Goal: Answer question/provide support

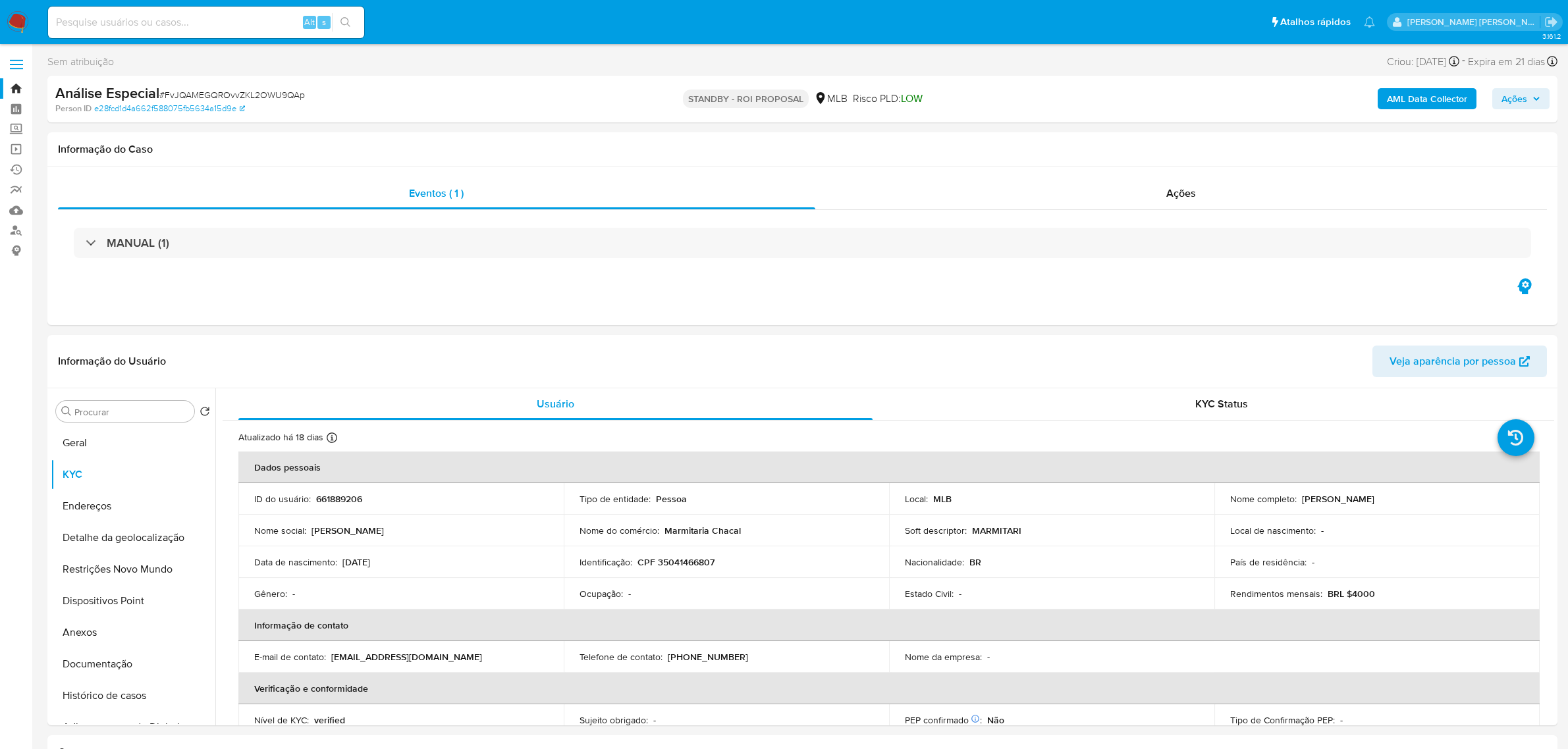
select select "10"
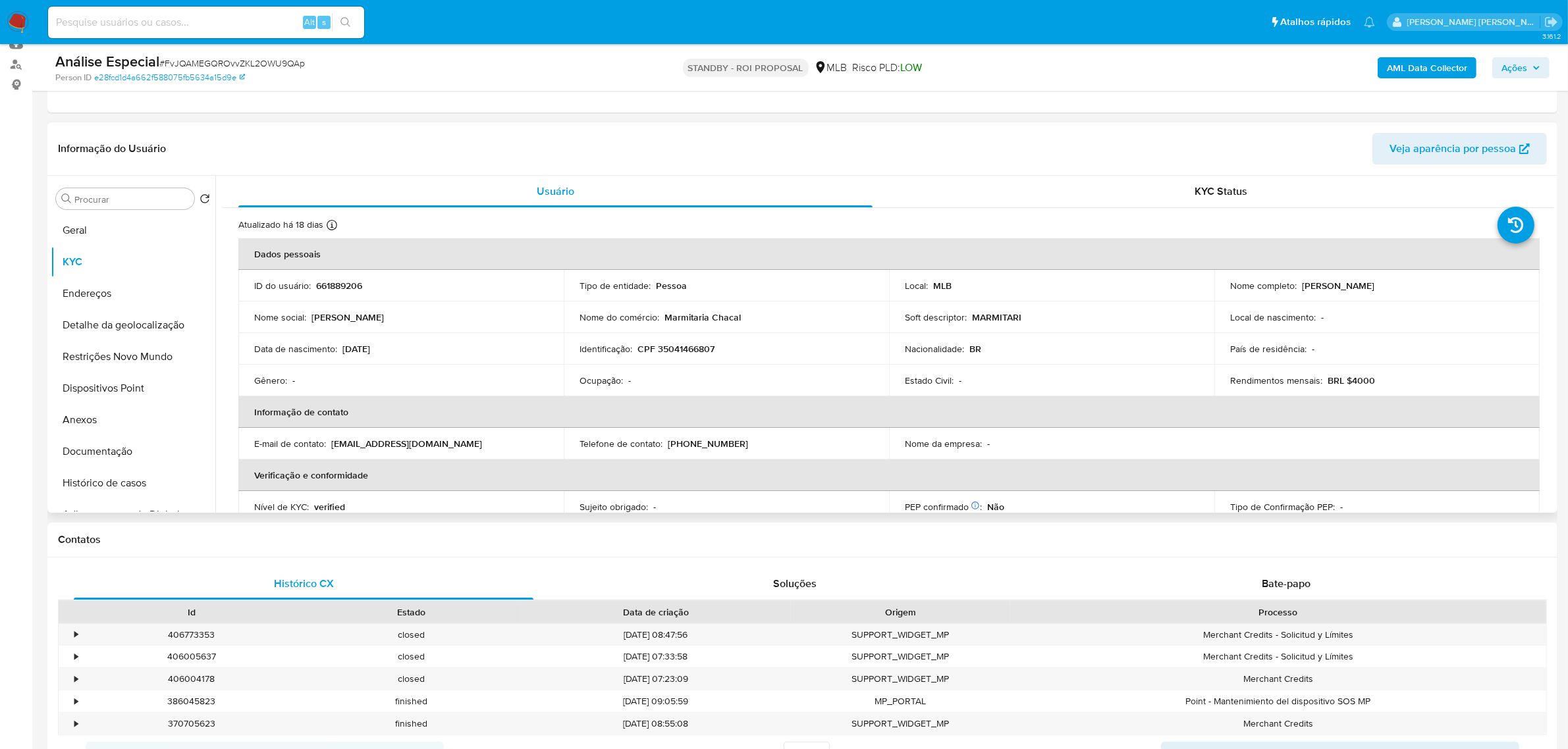
scroll to position [247, 0]
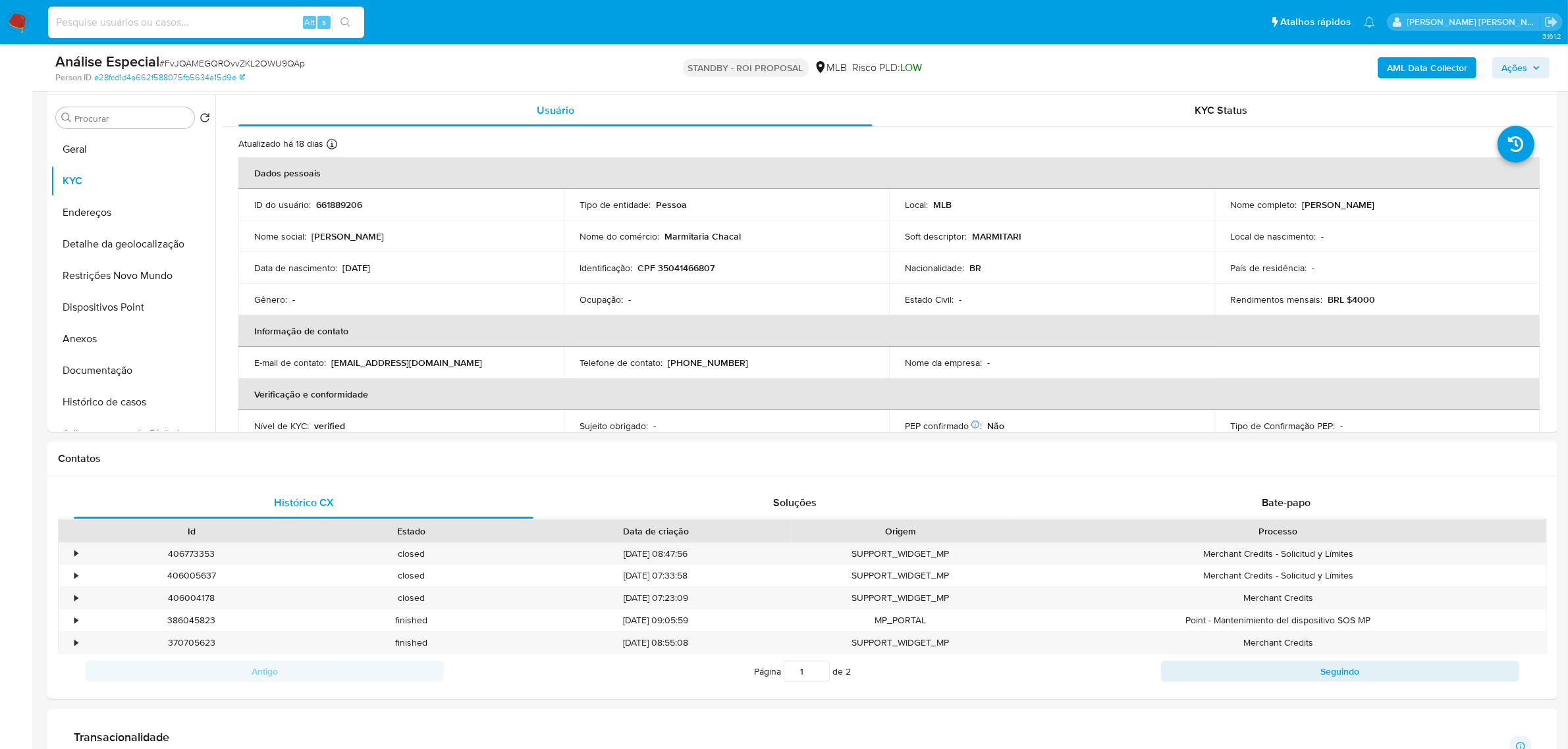
click at [215, 25] on input at bounding box center [206, 22] width 316 height 17
paste input "UEkef5DAMsqDDAcahnagtHVw"
type input "UEkef5DAMsqDDAcahnagtHVw"
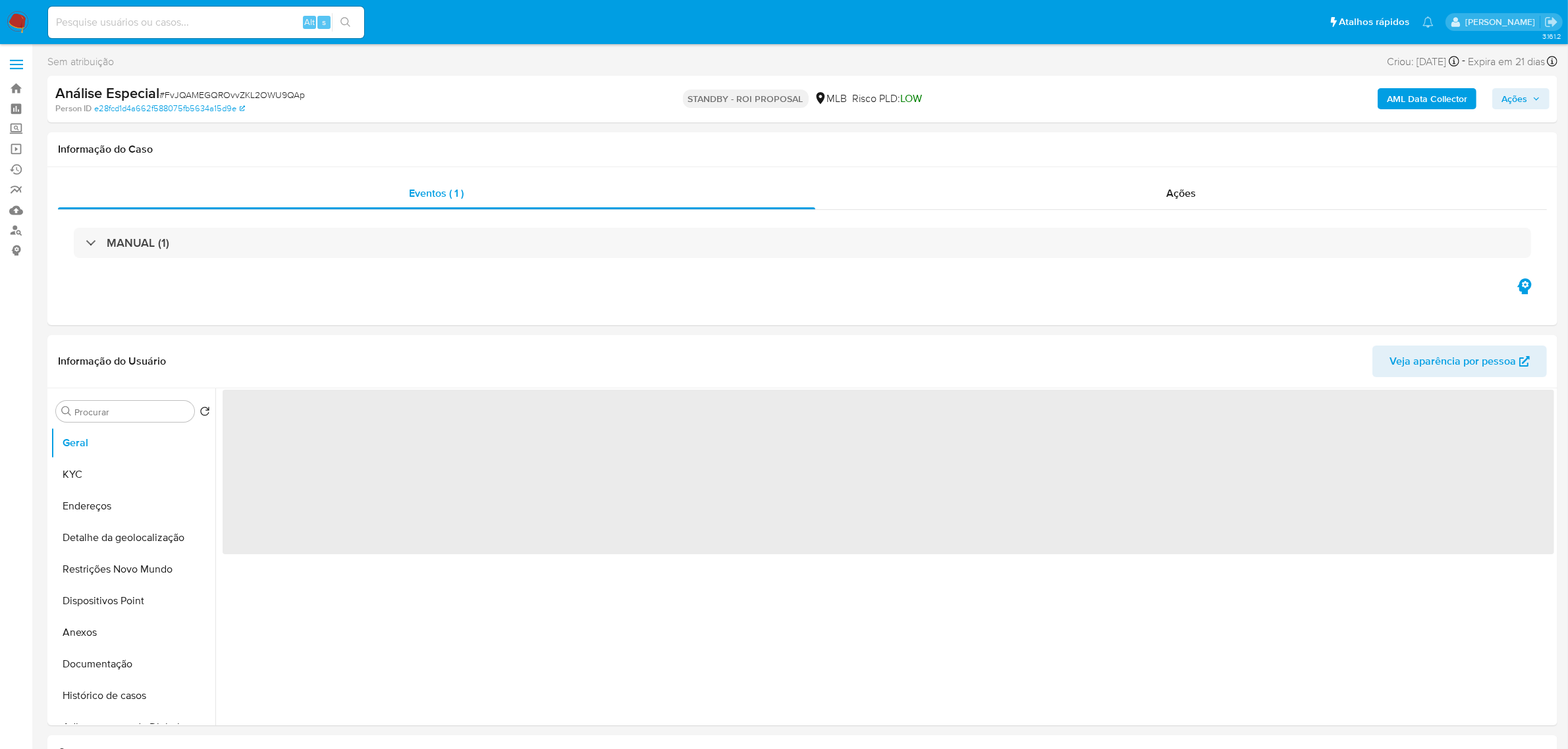
click at [238, 27] on input at bounding box center [206, 22] width 316 height 17
select select "10"
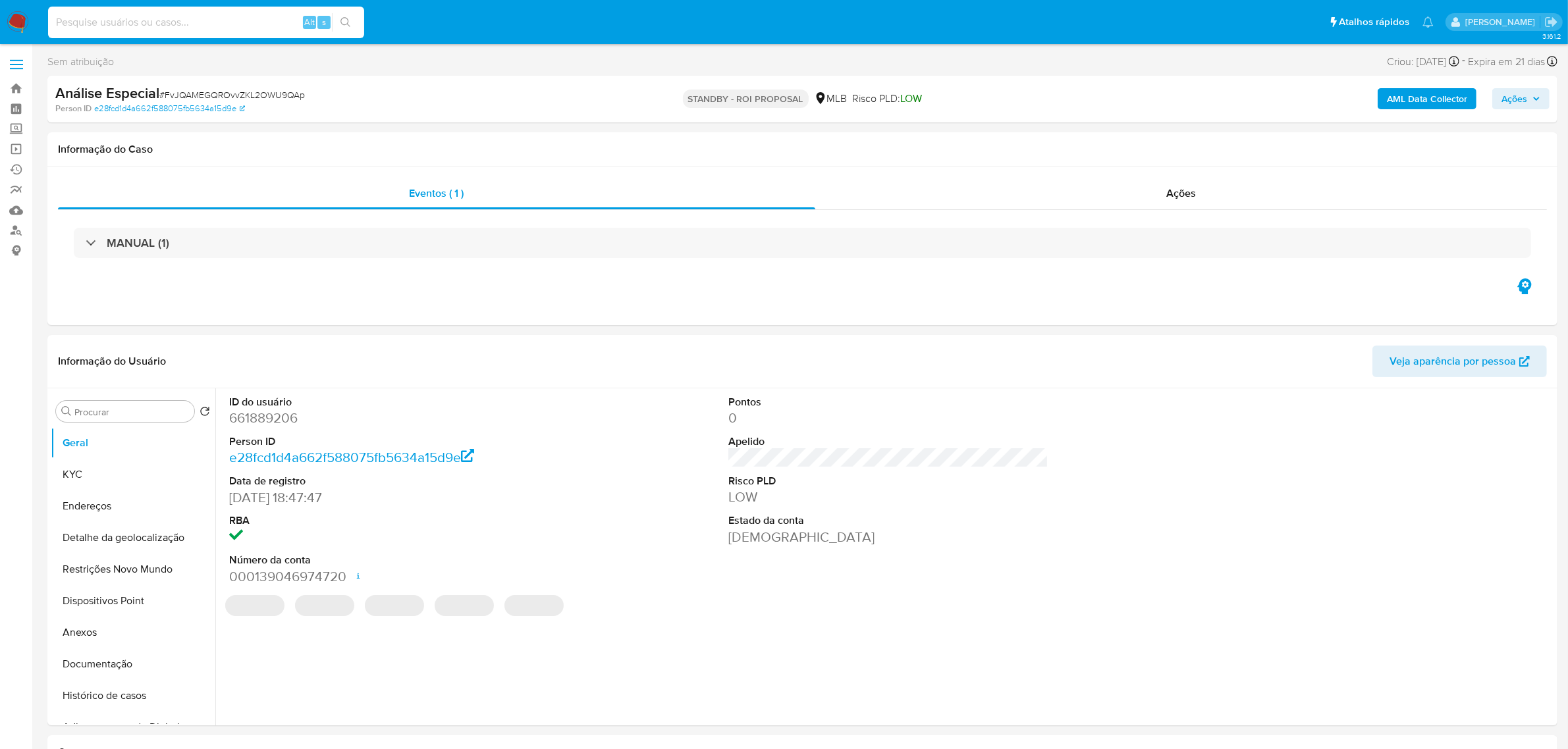
paste input "UEkef5DAMsqDDAcahnagtHVw"
type input "UEkef5DAMsqDDAcahnagtHVw"
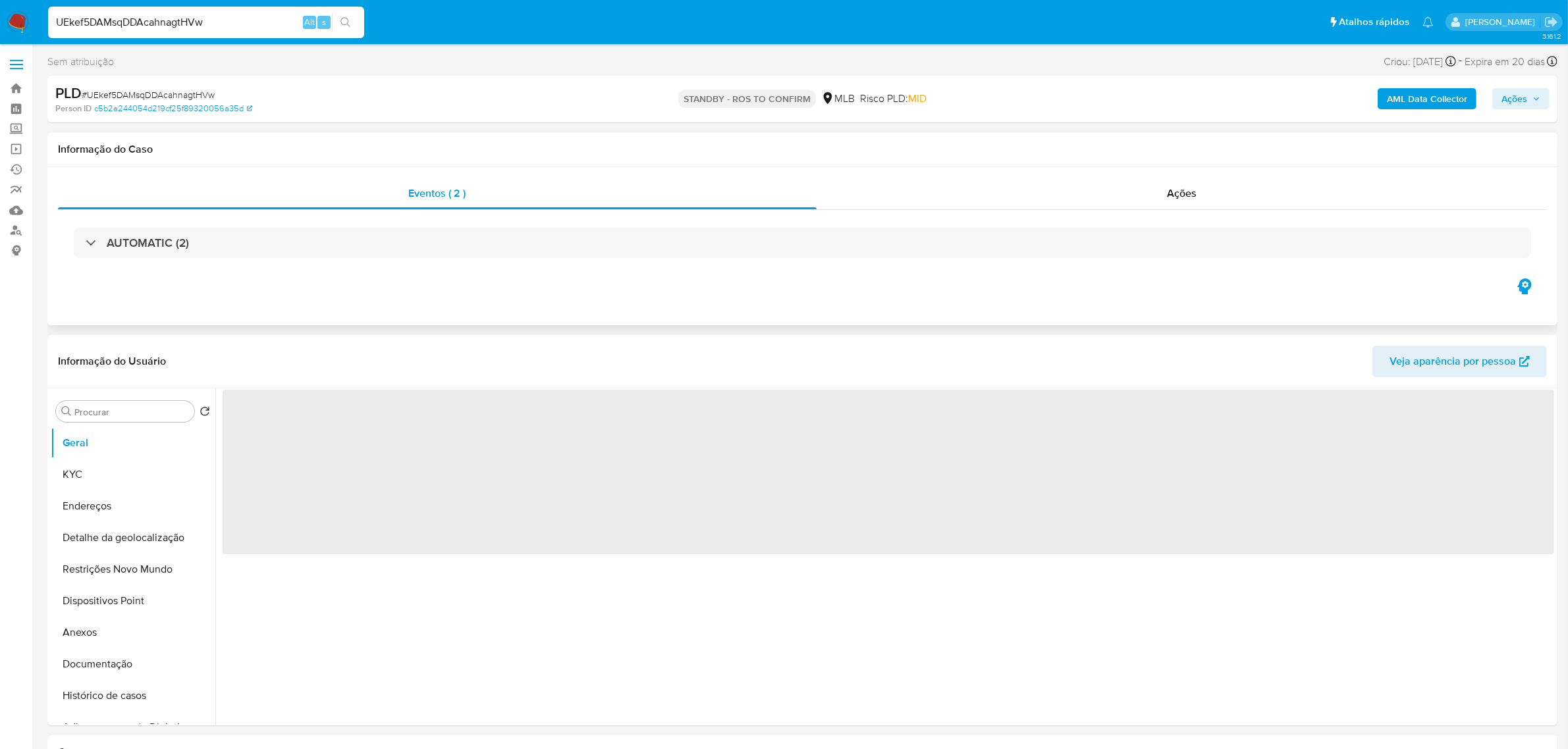
select select "10"
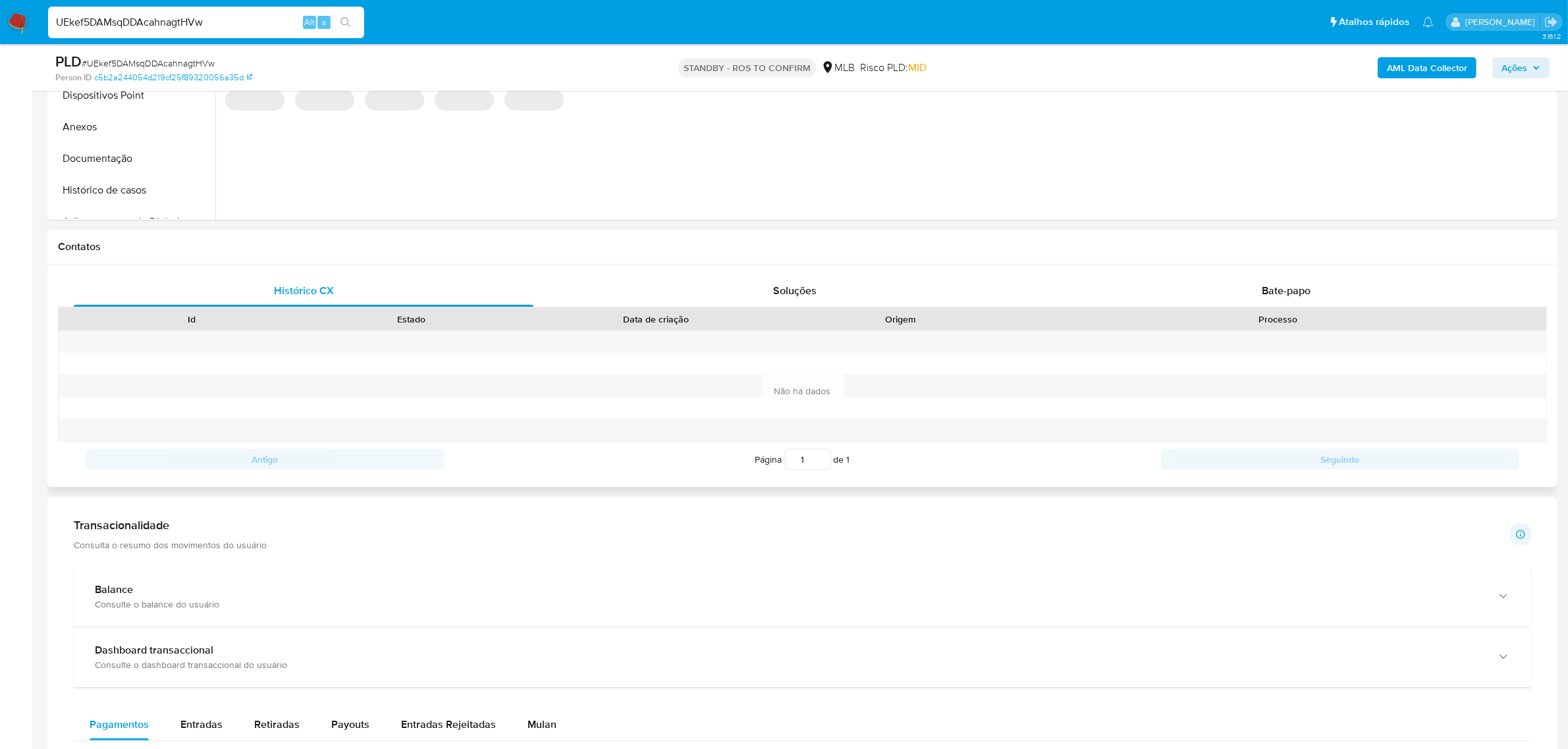
scroll to position [494, 0]
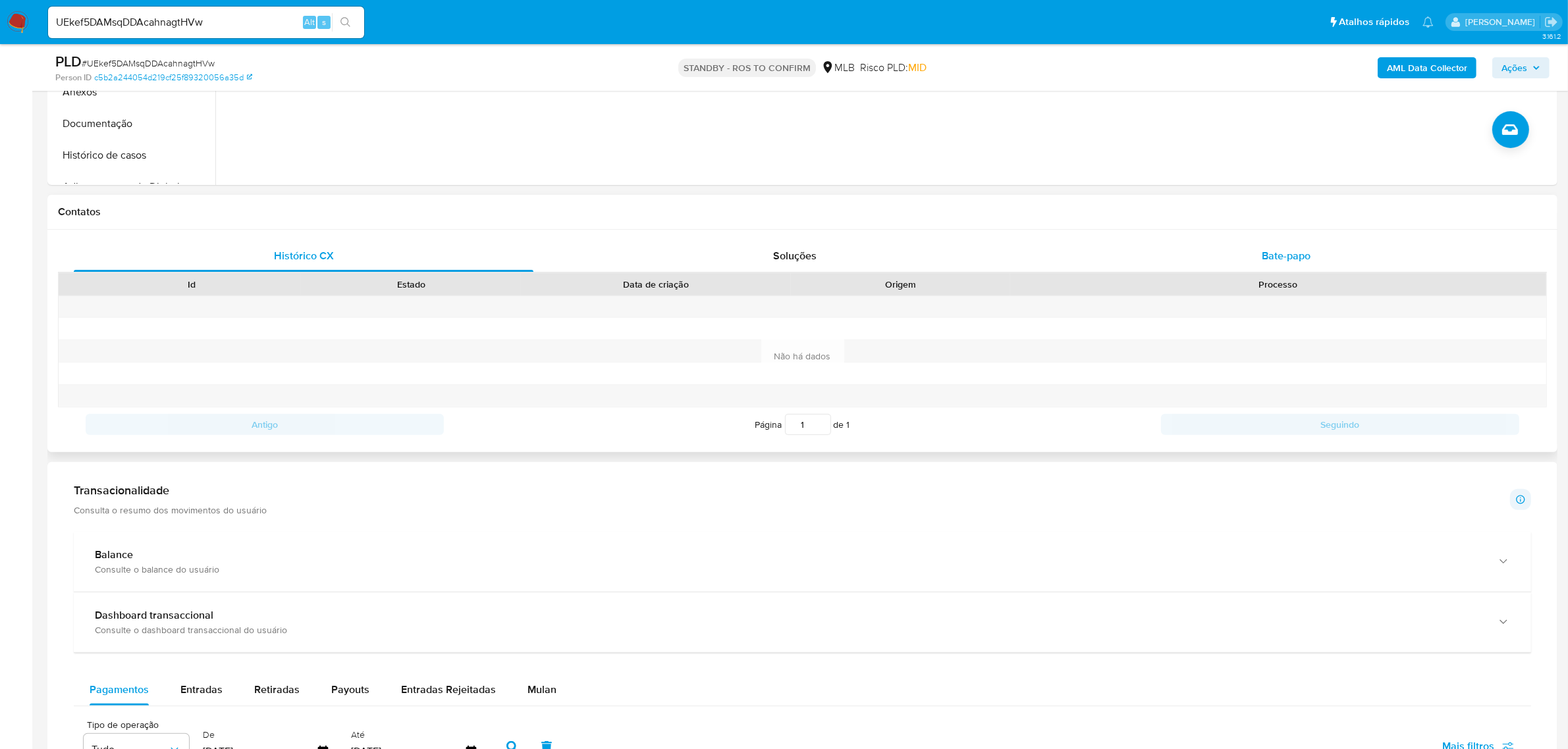
click at [1263, 248] on span "Bate-papo" at bounding box center [1286, 255] width 48 height 15
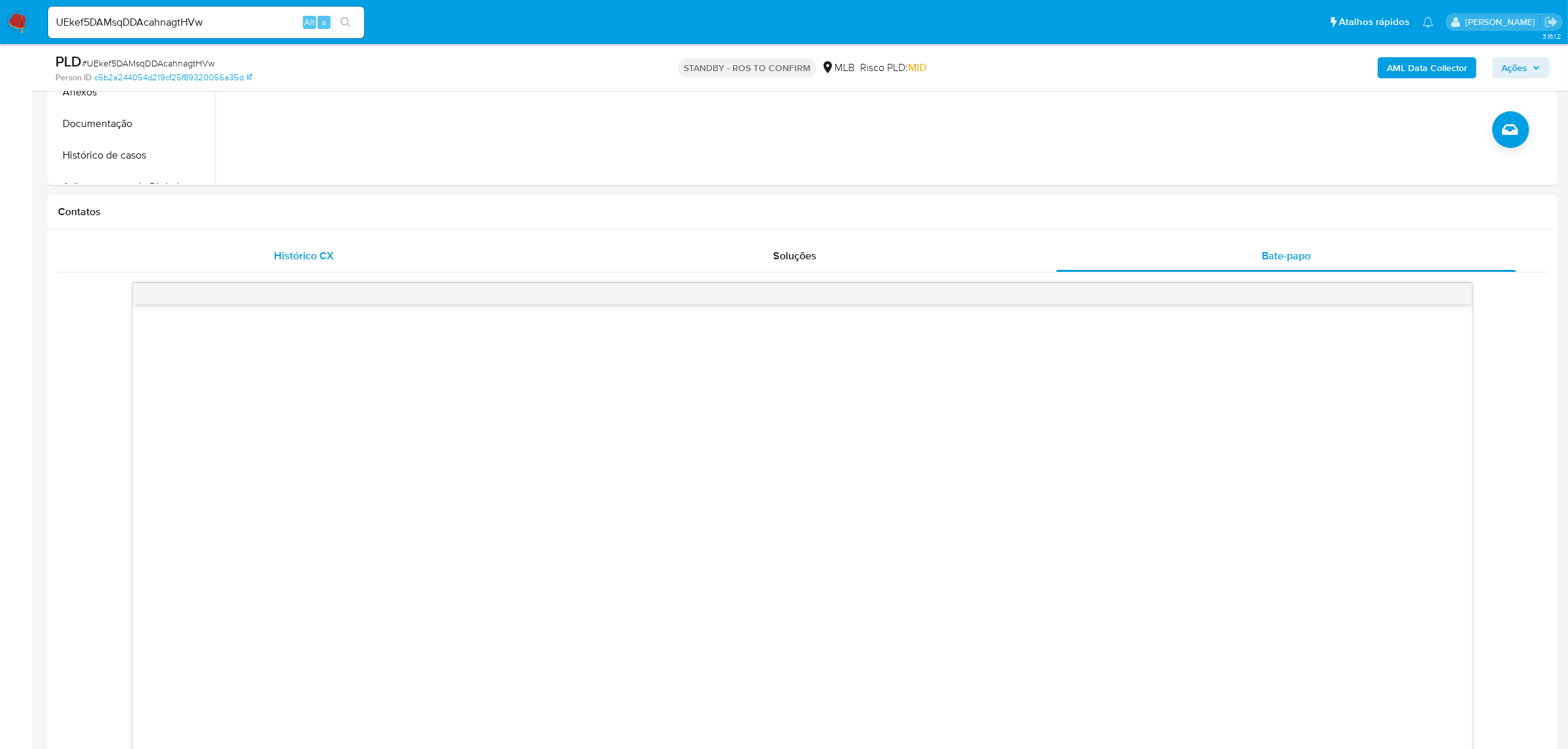
click at [307, 264] on div "Histórico CX" at bounding box center [303, 256] width 459 height 31
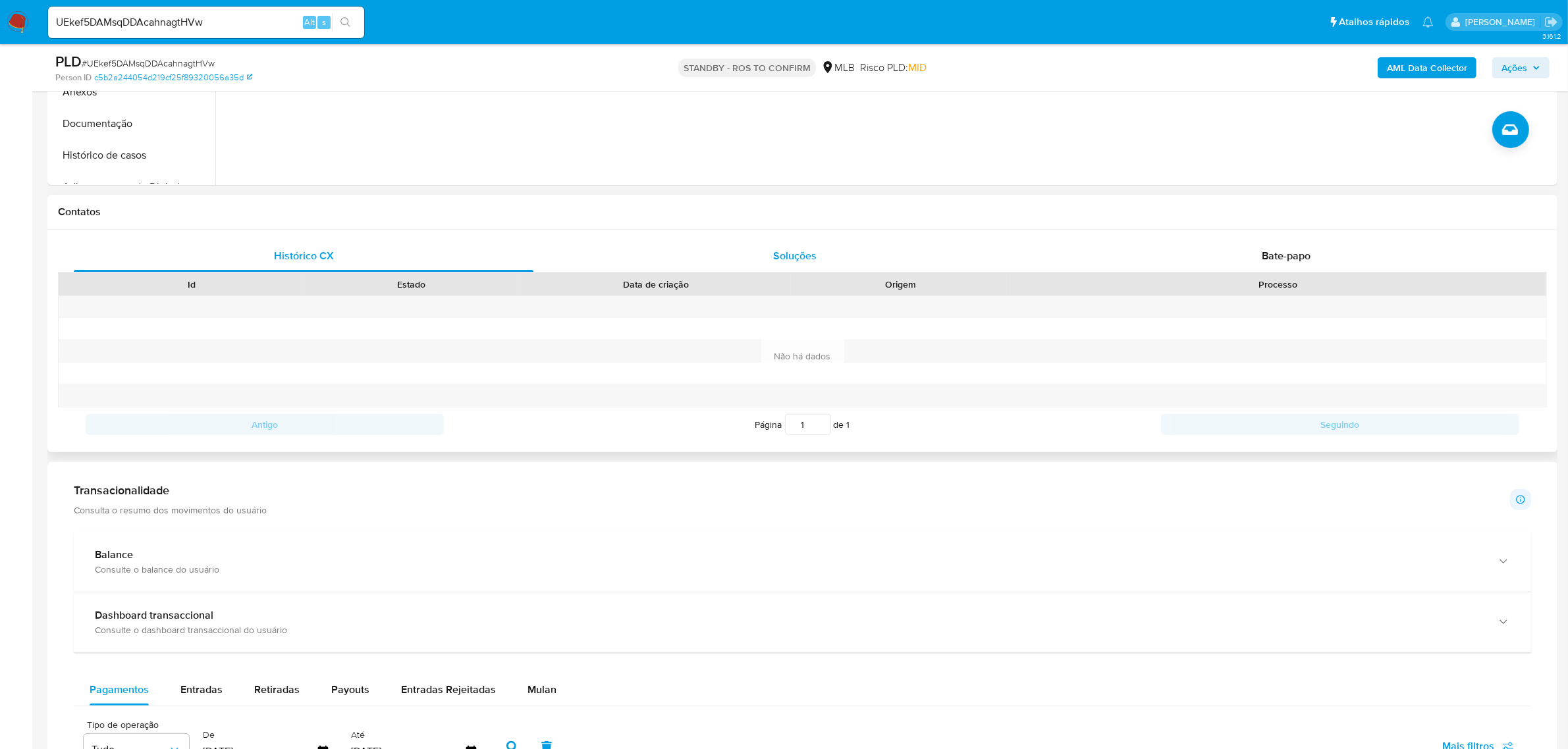
click at [776, 254] on span "Soluções" at bounding box center [795, 255] width 44 height 15
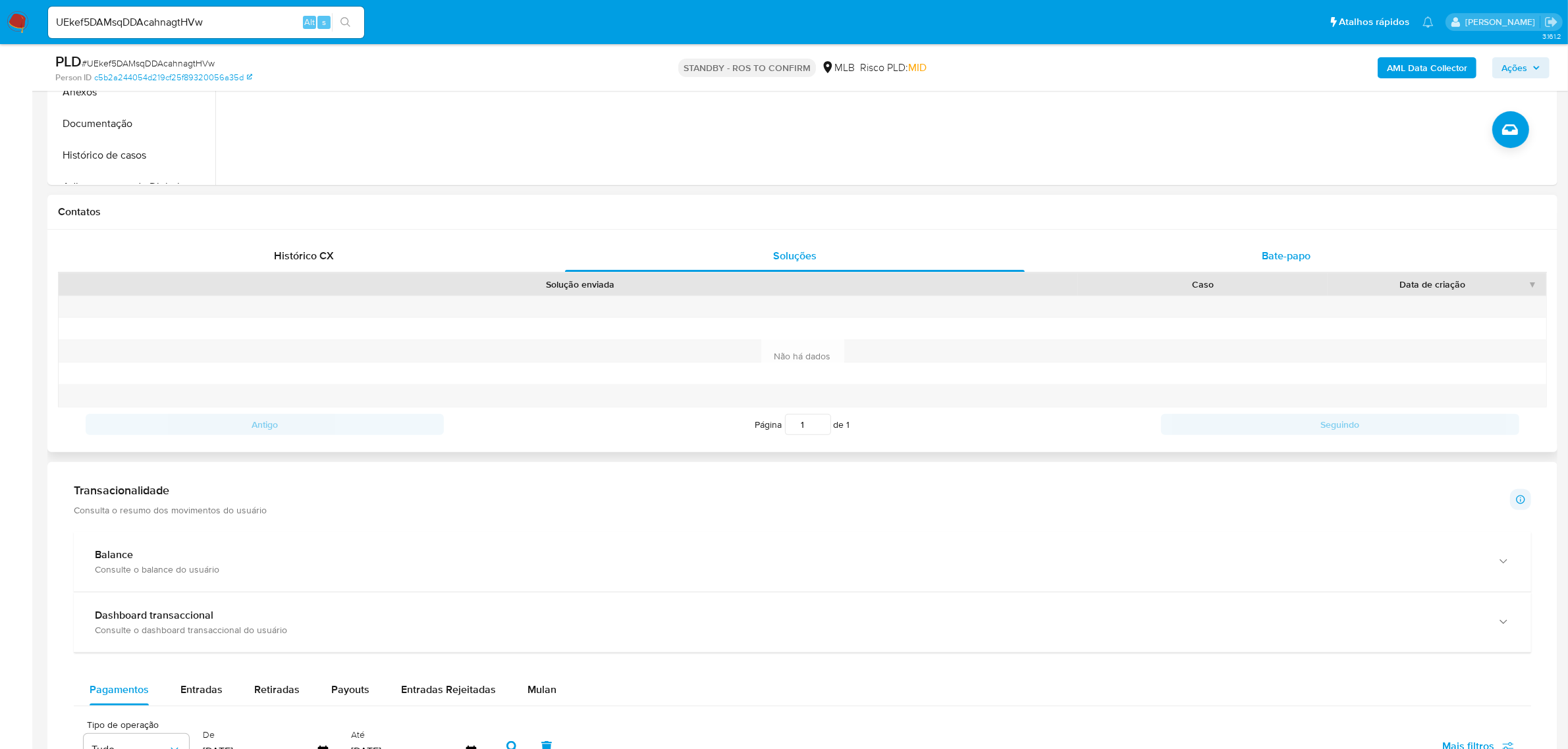
click at [1255, 254] on div "Bate-papo" at bounding box center [1286, 256] width 459 height 31
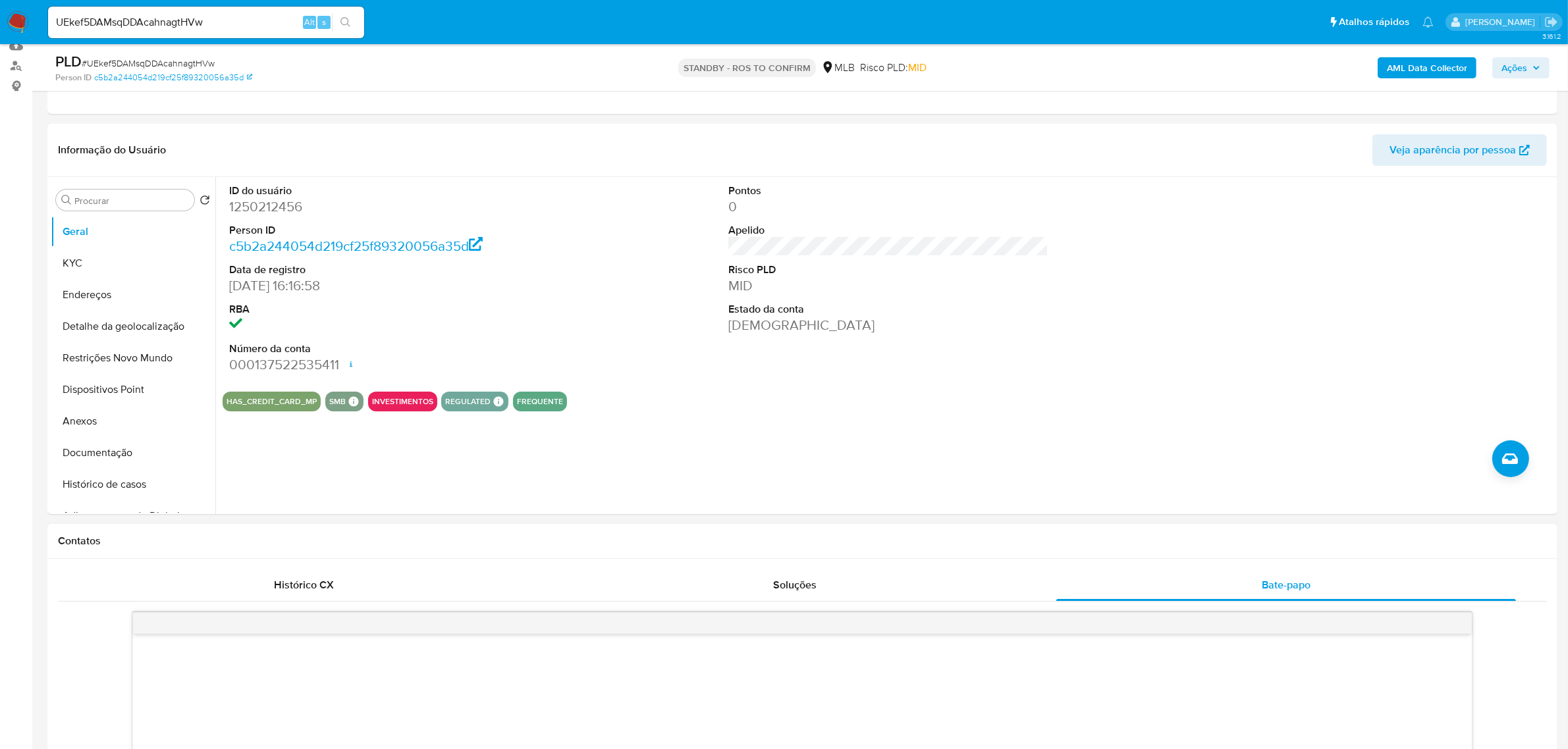
scroll to position [0, 0]
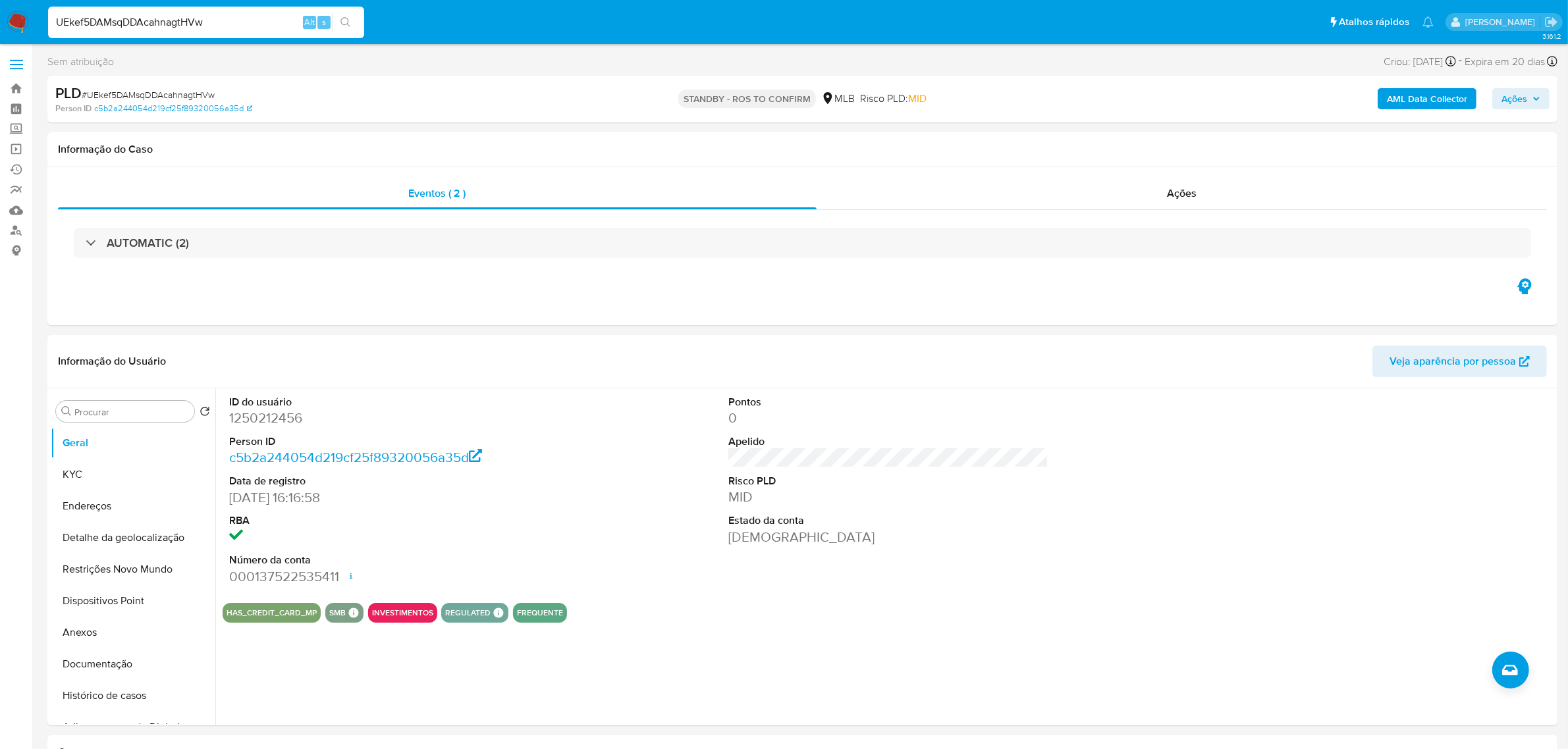
click at [174, 18] on input "UEkef5DAMsqDDAcahnagtHVw" at bounding box center [206, 22] width 316 height 17
paste input "2x6vw3l4yzf83wctgxsrVIBB"
type input "2x6vw3l4yzf83wctgxsrVIBB"
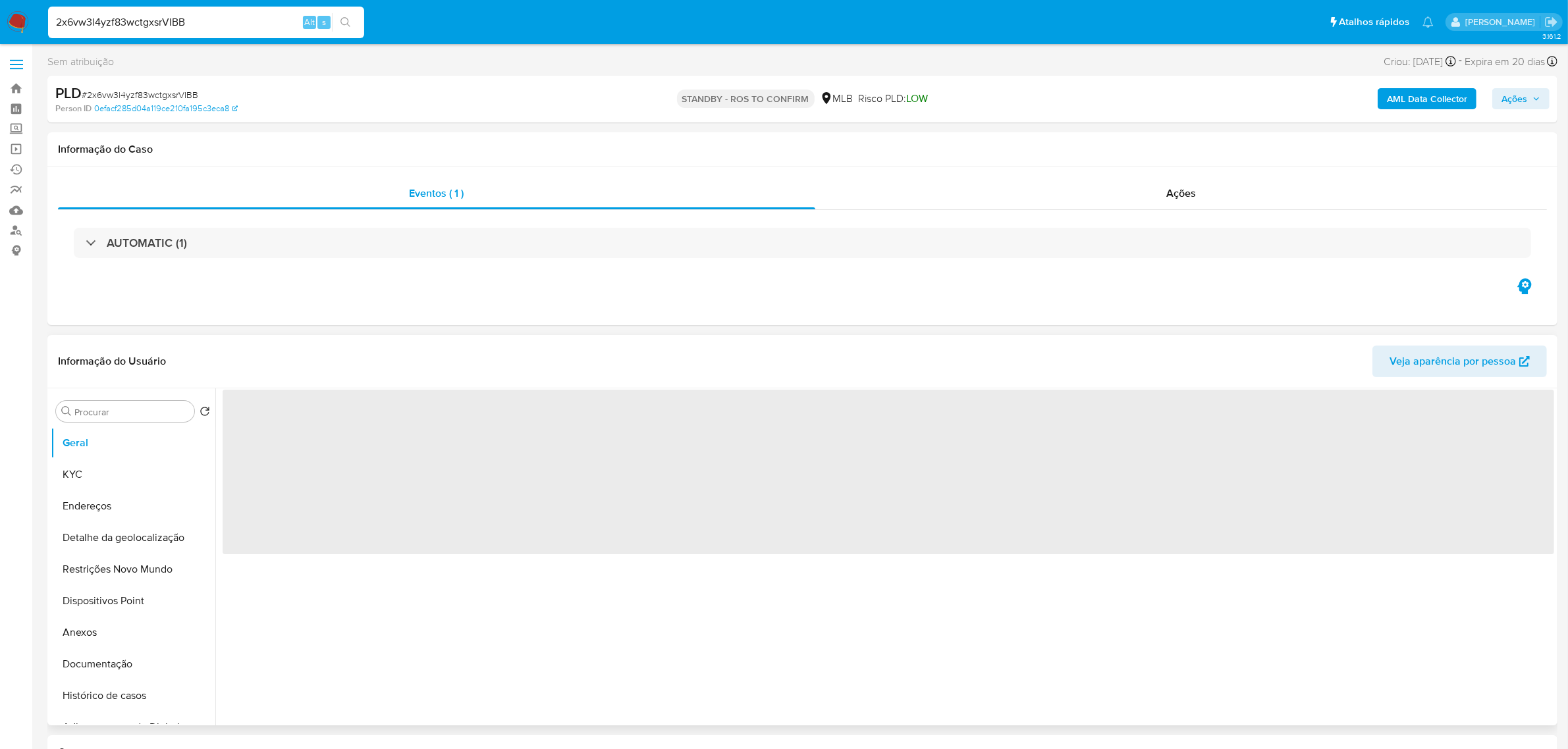
select select "10"
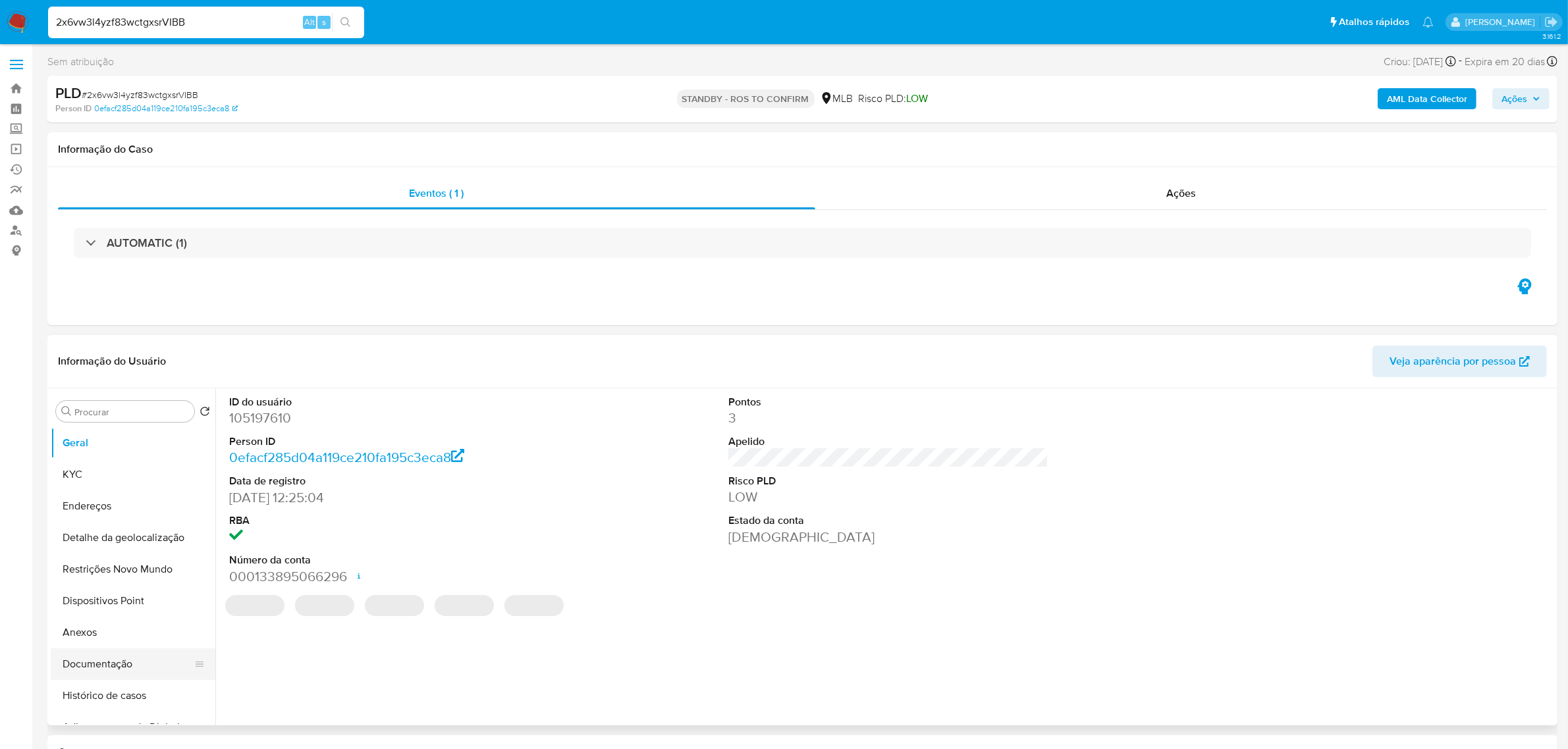
click at [78, 665] on button "Documentação" at bounding box center [128, 664] width 154 height 31
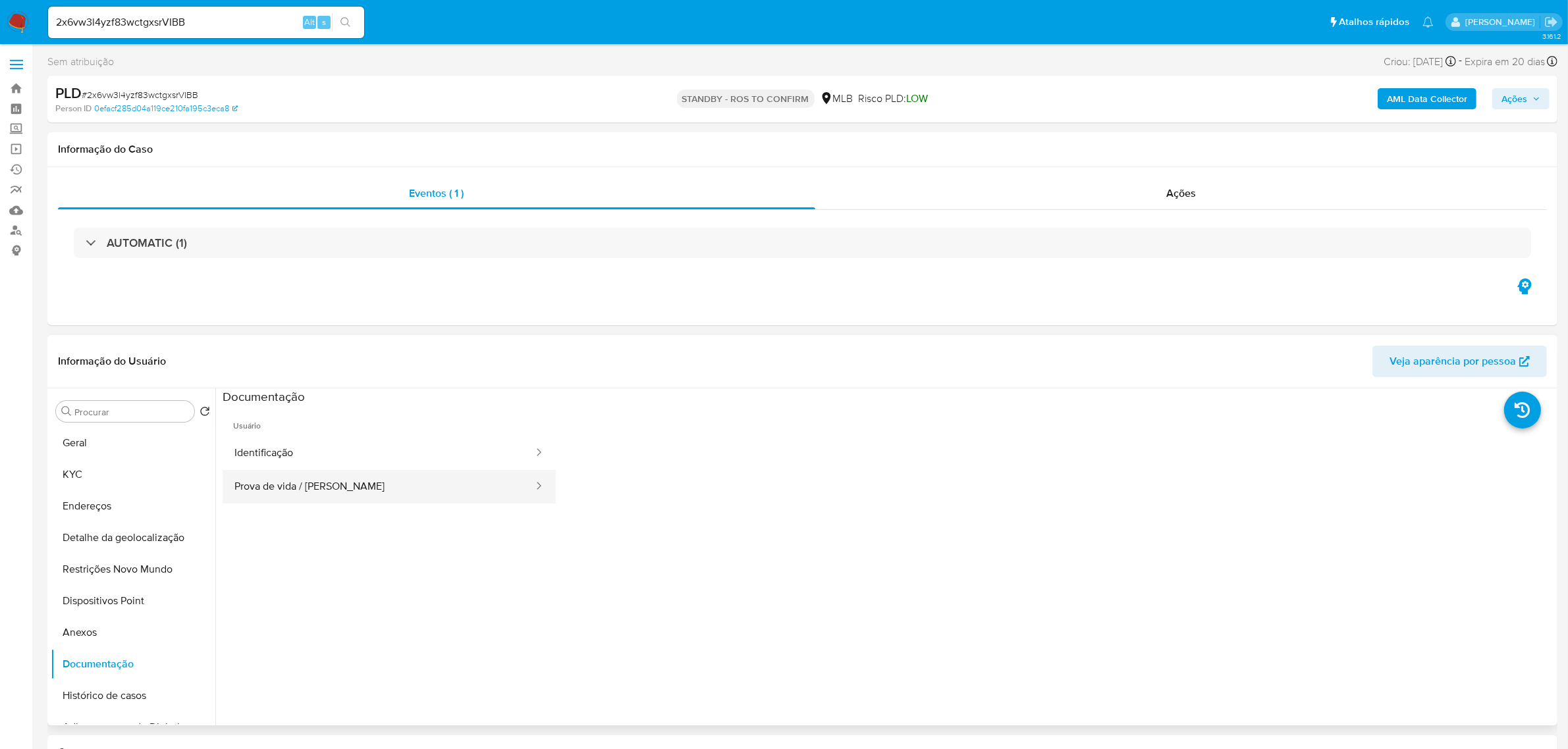
click at [297, 495] on button "Prova de vida / [PERSON_NAME]" at bounding box center [379, 486] width 312 height 34
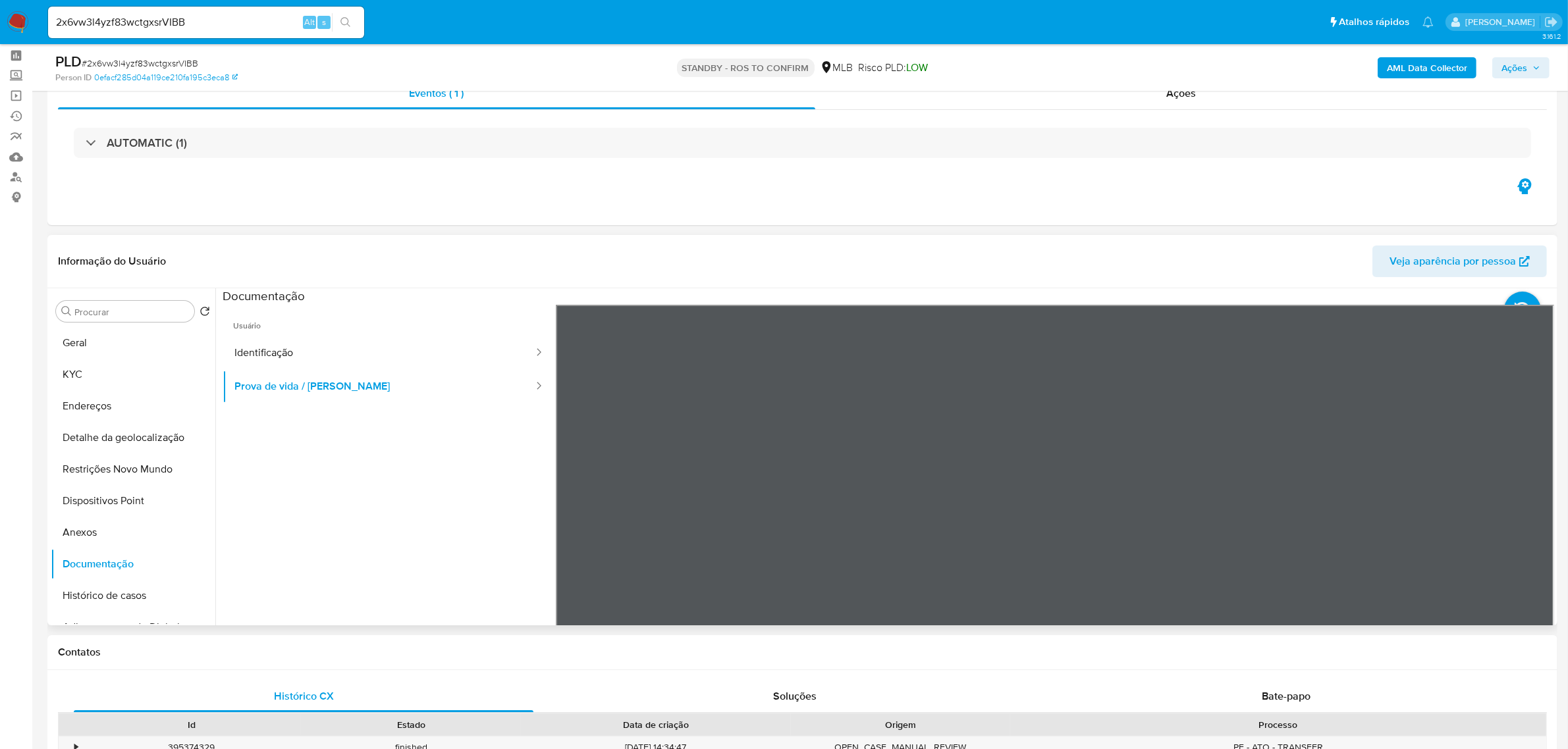
scroll to position [82, 0]
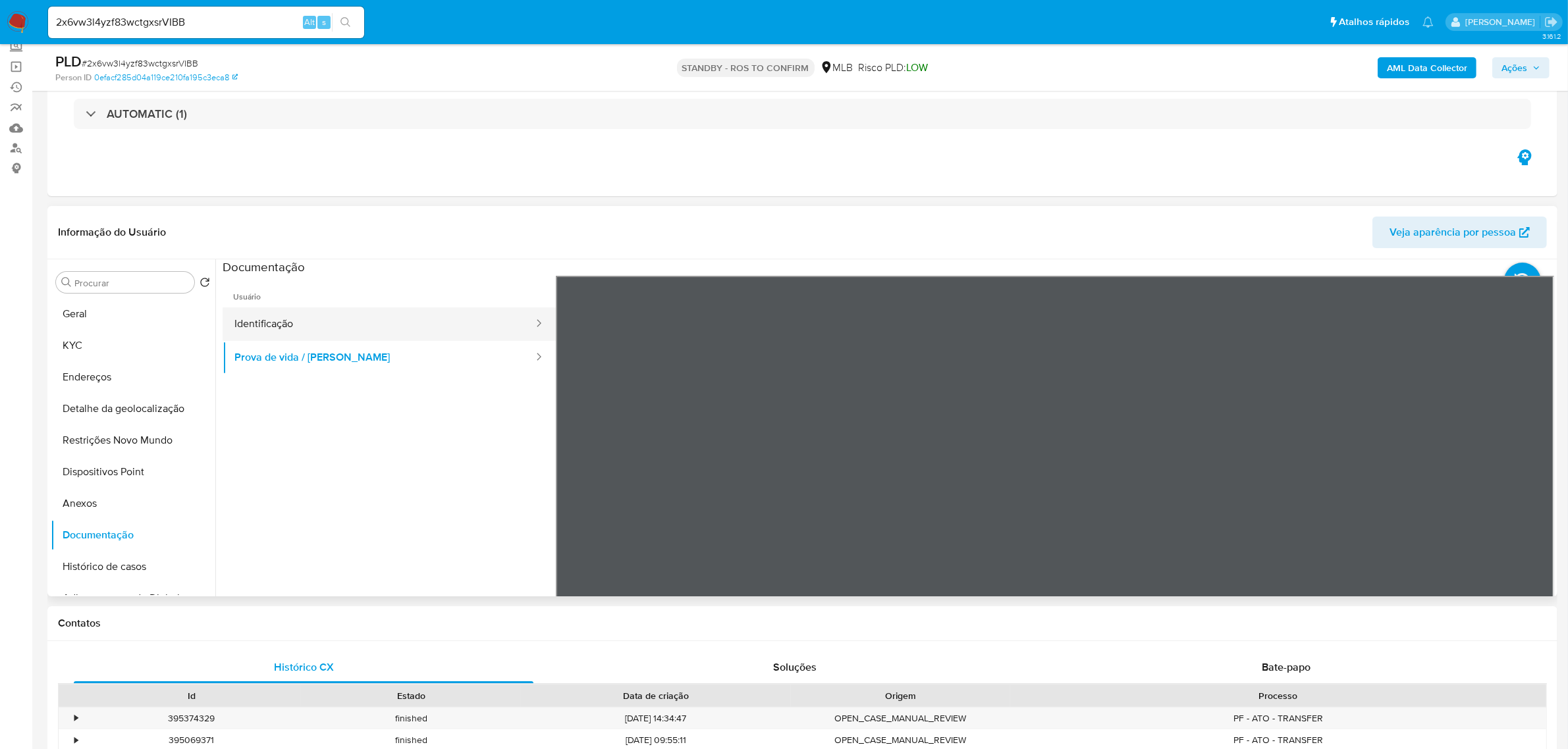
click at [255, 320] on button "Identificação" at bounding box center [379, 324] width 312 height 34
click at [903, 273] on section at bounding box center [888, 478] width 1332 height 438
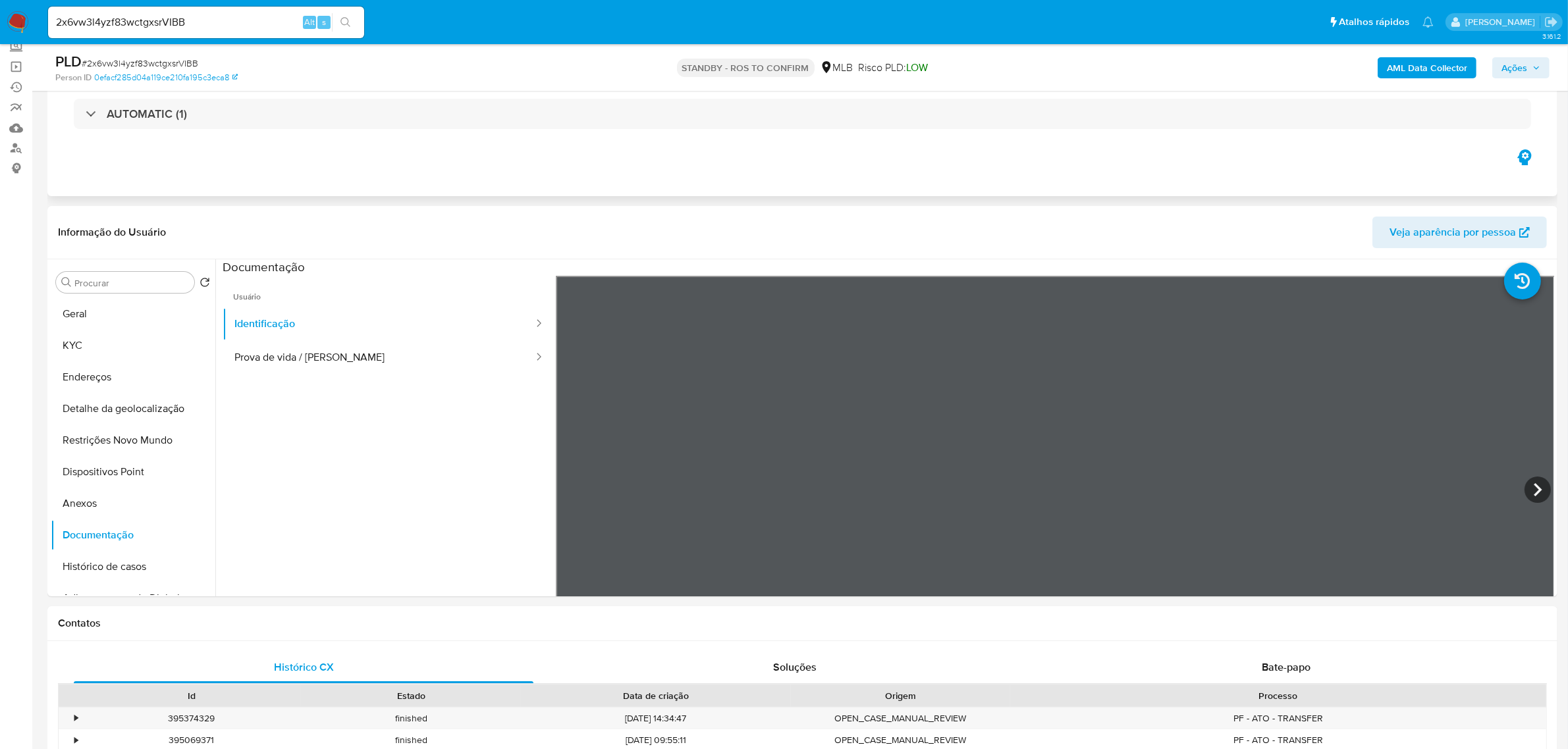
click at [1532, 480] on icon at bounding box center [1538, 489] width 26 height 26
click at [572, 485] on icon at bounding box center [572, 489] width 8 height 13
click at [262, 361] on button "Prova de vida / [PERSON_NAME]" at bounding box center [379, 357] width 312 height 34
click at [1123, 250] on div "Informação do Usuário Veja aparência por pessoa Procurar Retornar ao pedido pad…" at bounding box center [803, 401] width 1510 height 390
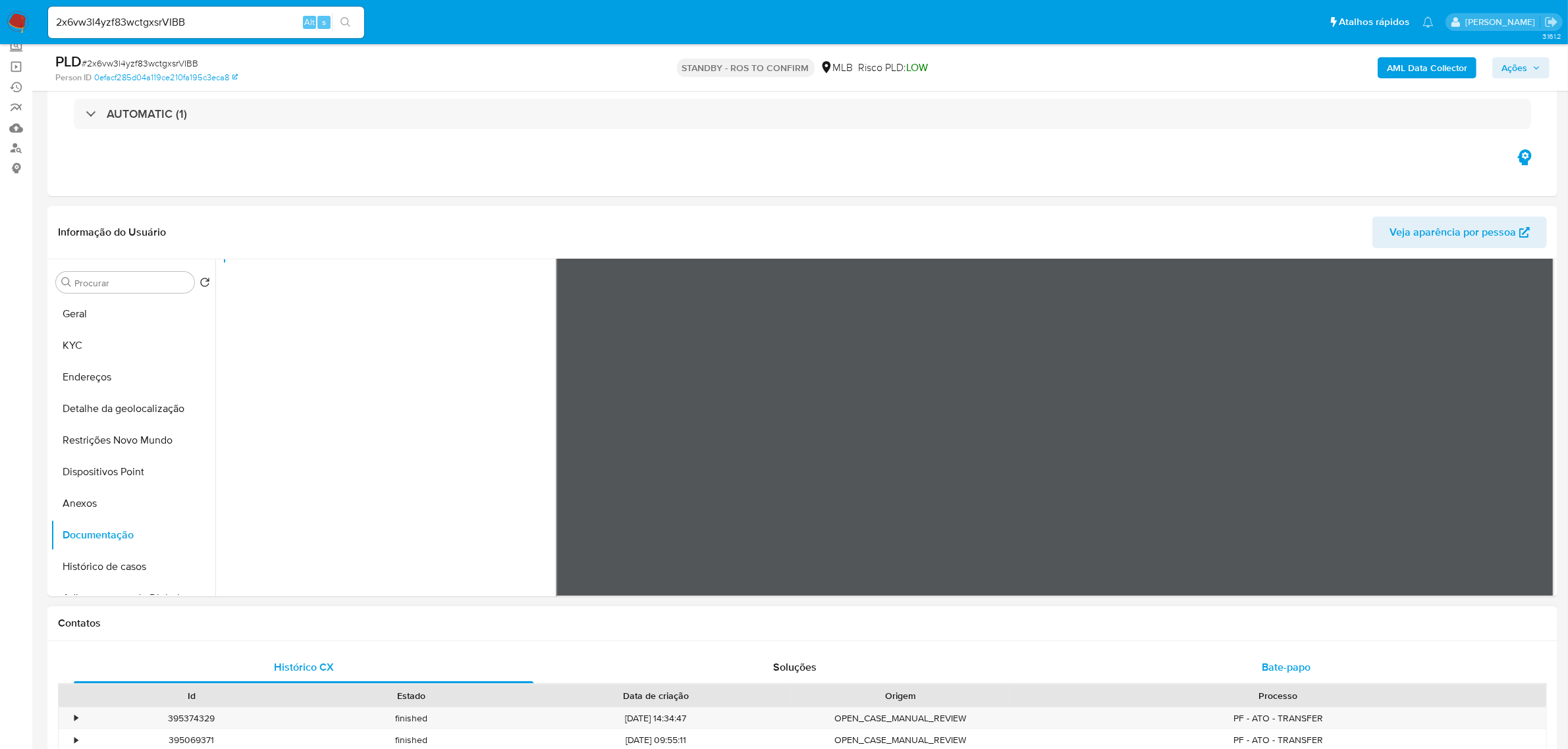
click at [1269, 664] on span "Bate-papo" at bounding box center [1286, 667] width 48 height 15
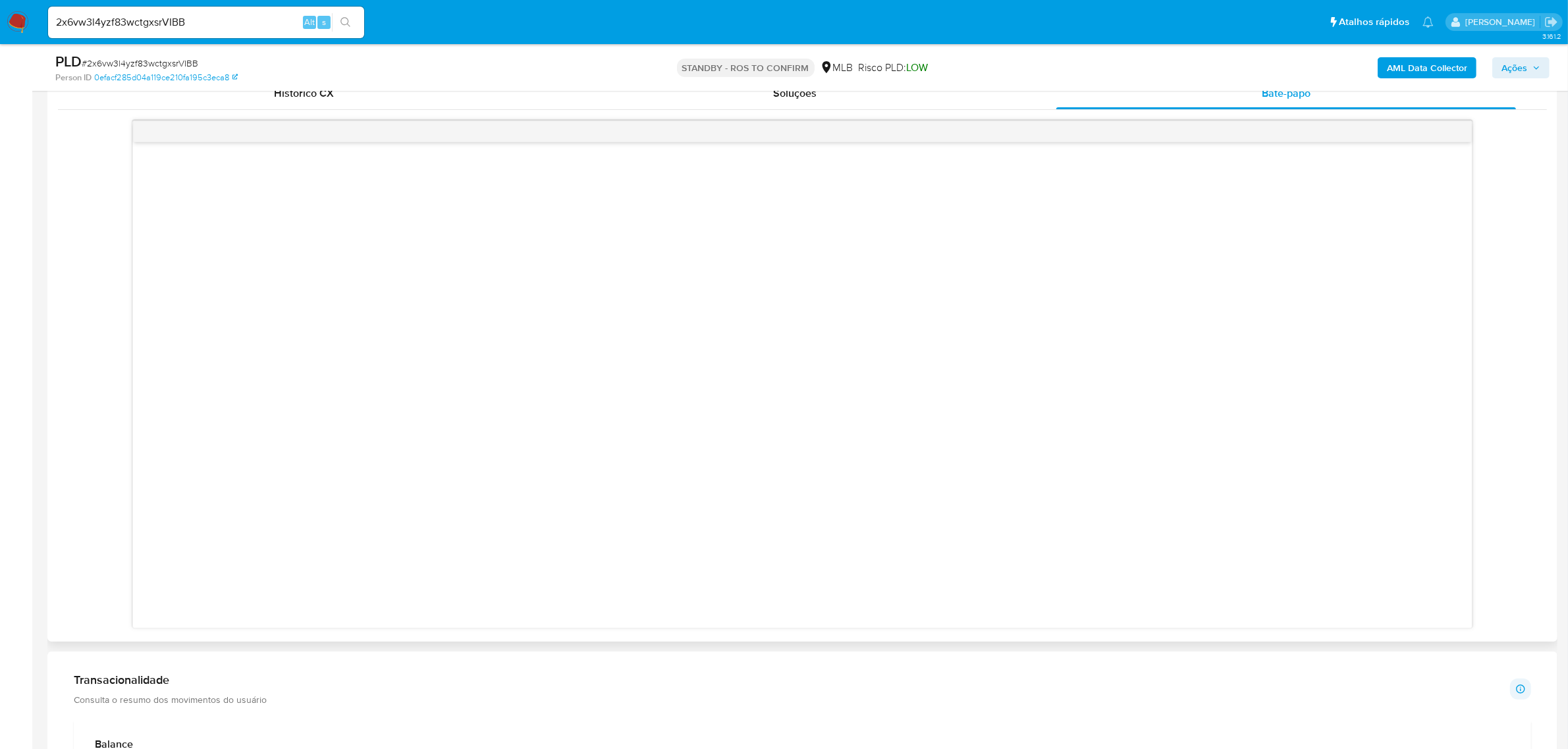
scroll to position [494, 0]
